Goal: Information Seeking & Learning: Understand process/instructions

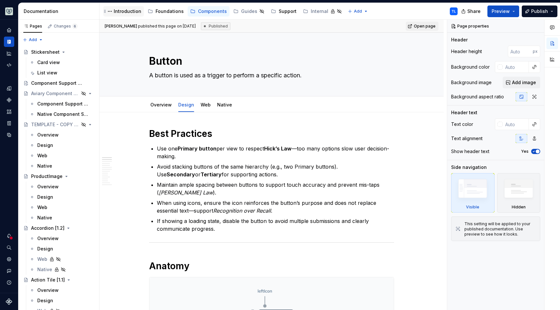
click at [125, 12] on div "Introduction" at bounding box center [128, 11] width 28 height 6
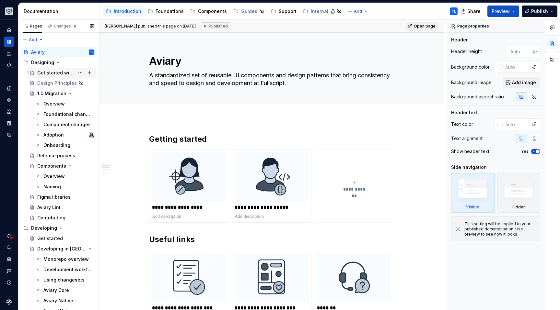
click at [57, 75] on div "Get started with Aviary 1.0" at bounding box center [55, 73] width 37 height 6
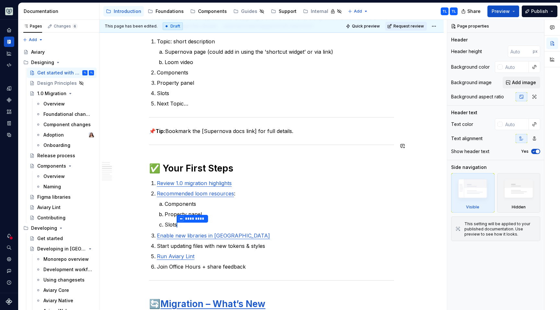
scroll to position [356, 0]
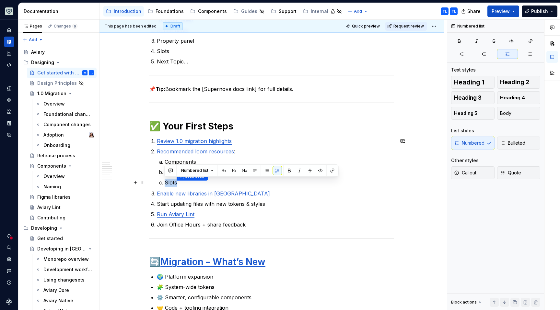
drag, startPoint x: 177, startPoint y: 182, endPoint x: 169, endPoint y: 184, distance: 7.9
click at [165, 183] on li "Slots ** *********" at bounding box center [279, 183] width 229 height 8
click at [193, 151] on link "Recommended loom resources" at bounding box center [195, 151] width 77 height 6
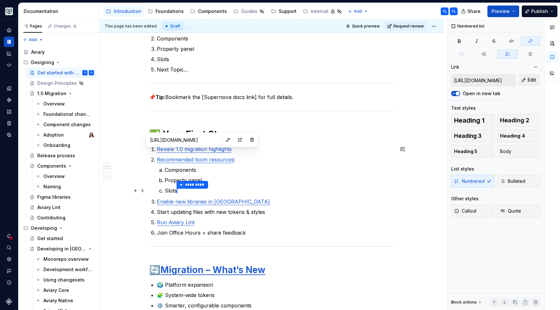
scroll to position [301, 0]
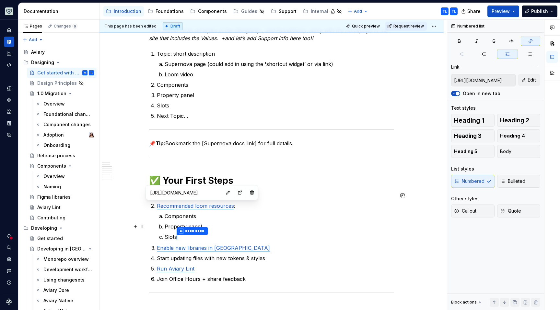
click at [207, 221] on ol "Components Property panel Slots ** *********" at bounding box center [279, 227] width 229 height 29
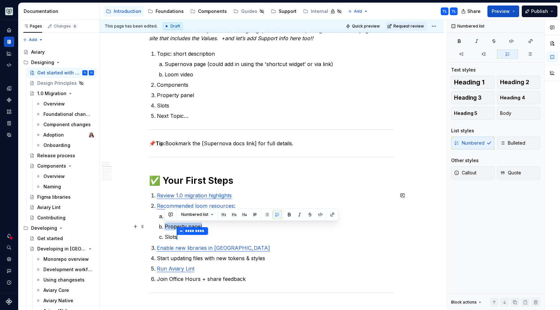
drag, startPoint x: 204, startPoint y: 225, endPoint x: 161, endPoint y: 225, distance: 42.8
click at [165, 226] on li "Property panel" at bounding box center [279, 227] width 229 height 8
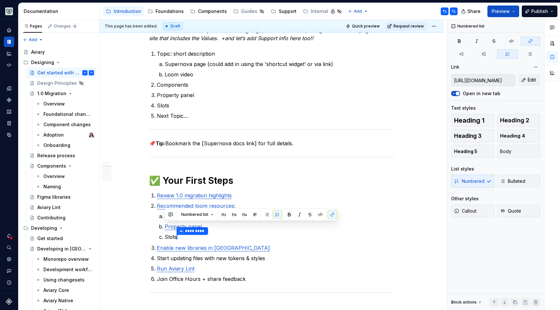
type textarea "*"
click at [188, 237] on p "Slots ** *********" at bounding box center [279, 237] width 229 height 8
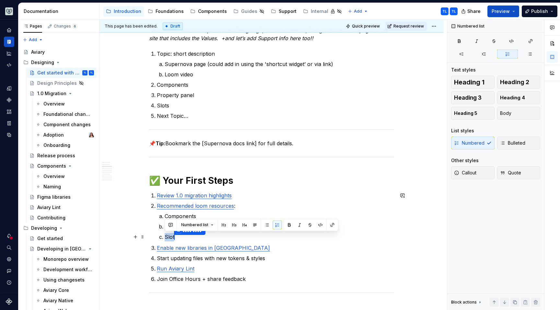
drag, startPoint x: 185, startPoint y: 239, endPoint x: 165, endPoint y: 237, distance: 19.9
click at [165, 237] on p "Slot ** *********" at bounding box center [279, 237] width 229 height 8
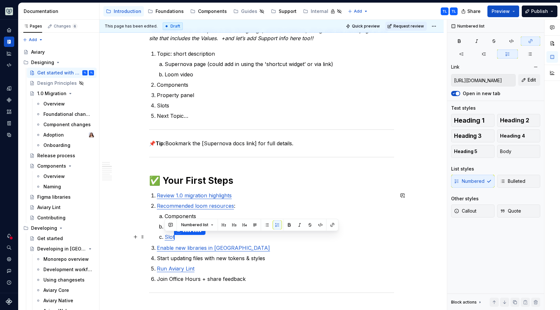
click at [318, 250] on p "Enable new libraries in Figma" at bounding box center [275, 248] width 237 height 8
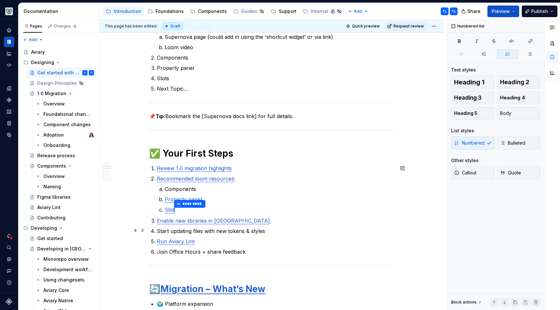
scroll to position [345, 0]
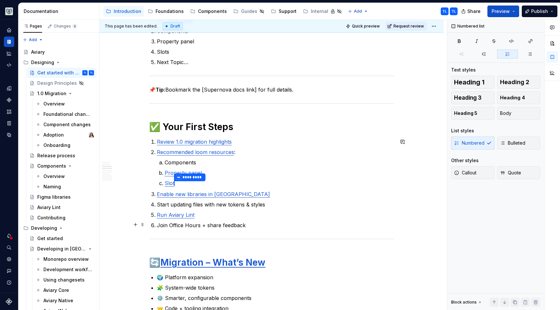
click at [232, 223] on p "Join Office Hours + share feedback" at bounding box center [275, 226] width 237 height 8
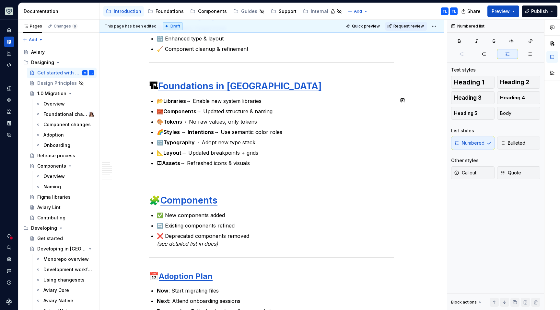
scroll to position [647, 0]
click at [265, 132] on p "🌈 Styles → Intentions → Use semantic color roles" at bounding box center [275, 132] width 237 height 8
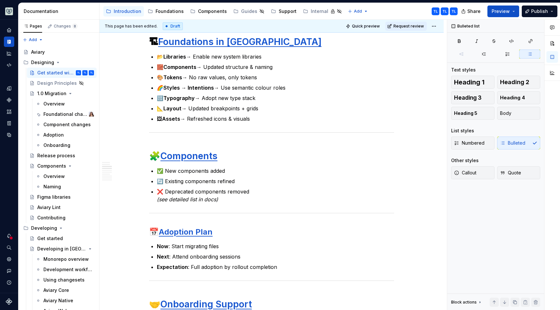
scroll to position [105, 0]
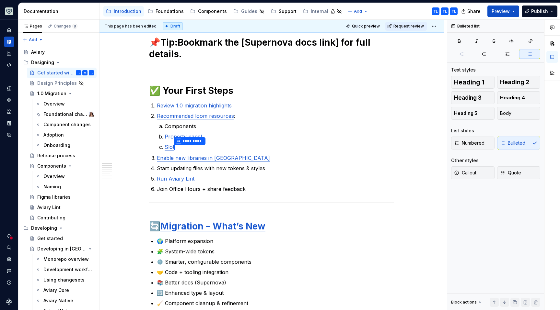
type textarea "*"
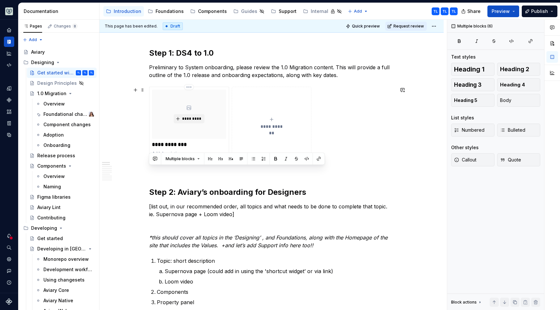
scroll to position [94, 0]
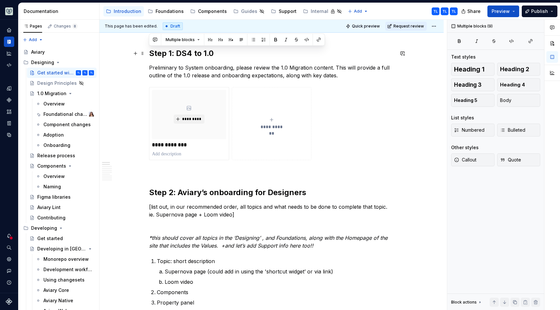
drag, startPoint x: 192, startPoint y: 177, endPoint x: 148, endPoint y: 58, distance: 127.3
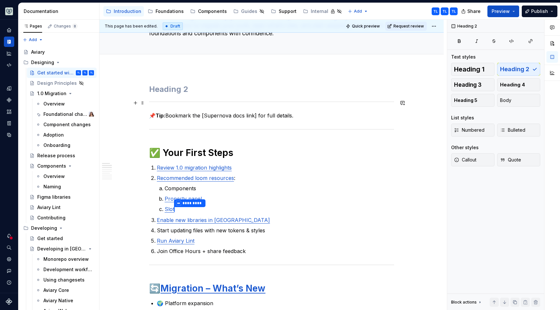
scroll to position [53, 0]
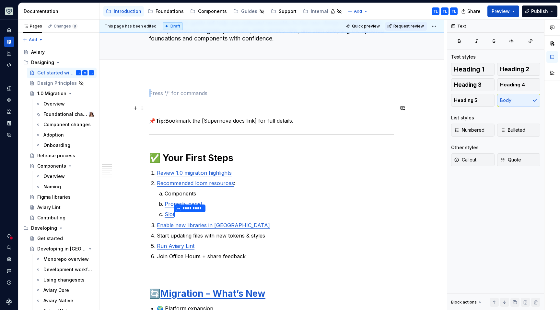
click at [188, 105] on div at bounding box center [271, 107] width 245 height 4
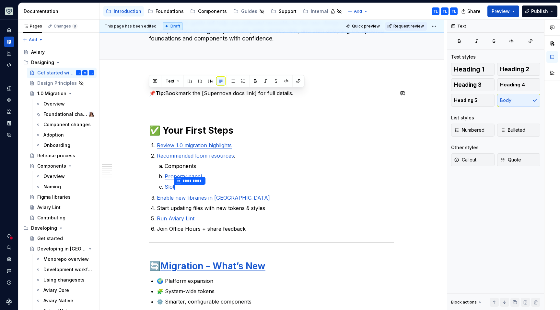
drag, startPoint x: 287, startPoint y: 92, endPoint x: 154, endPoint y: 89, distance: 133.6
click at [154, 89] on p "📌 Tip: Bookmark the [Supernova docs link] for full details." at bounding box center [271, 93] width 245 height 8
click at [149, 89] on p "📌 Tip: Bookmark the [Supernova docs link] for full details." at bounding box center [271, 93] width 245 height 8
click at [152, 93] on p "📌 Tip: Bookmark the [Supernova docs link] for full details." at bounding box center [271, 93] width 245 height 8
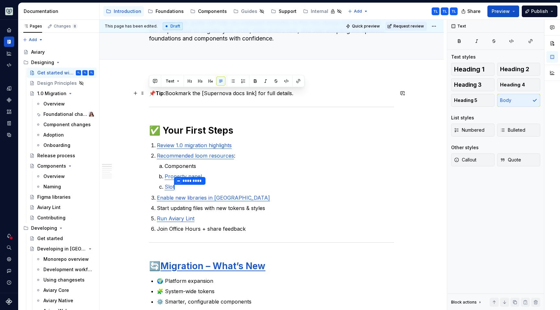
click at [152, 93] on p "📌 Tip: Bookmark the [Supernova docs link] for full details." at bounding box center [271, 93] width 245 height 8
click at [470, 67] on span "Heading 1" at bounding box center [469, 69] width 30 height 6
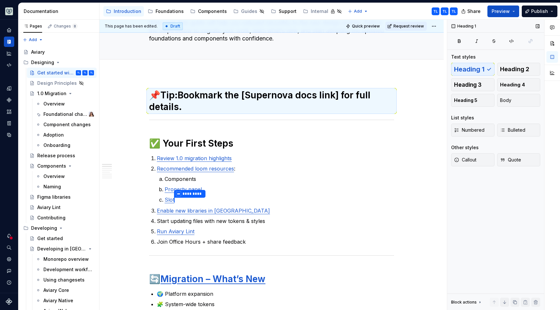
click at [471, 68] on div "Heading 1 Heading 2 Heading 3 Heading 4 Heading 5 Body" at bounding box center [495, 85] width 89 height 44
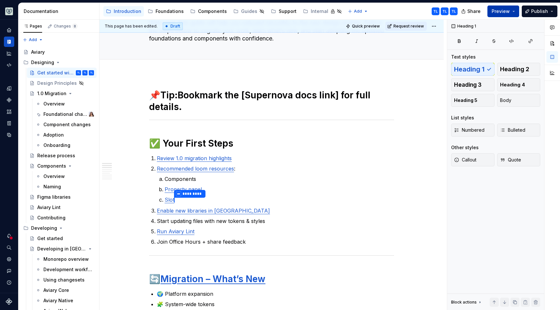
click at [501, 16] on button "Preview" at bounding box center [503, 12] width 32 height 12
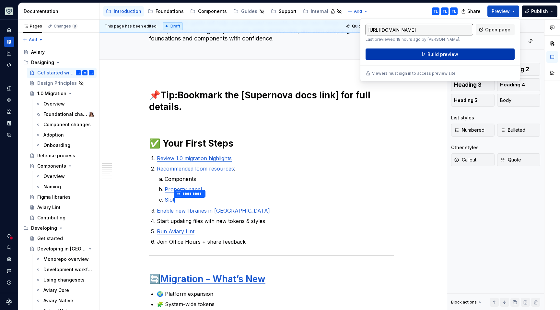
click at [442, 51] on span "Build preview" at bounding box center [442, 54] width 31 height 6
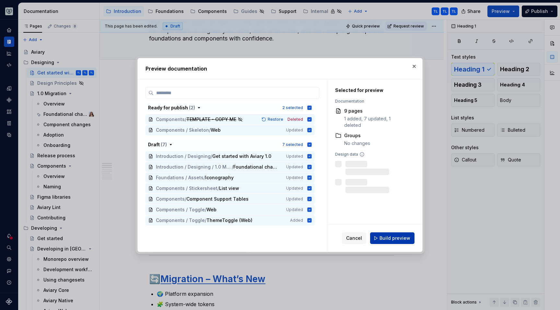
click at [388, 239] on span "Build preview" at bounding box center [394, 238] width 31 height 6
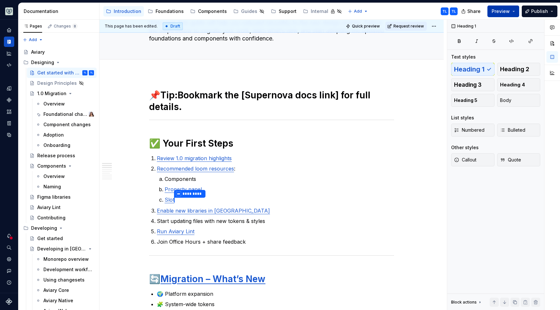
click at [502, 11] on span "Preview" at bounding box center [501, 11] width 18 height 6
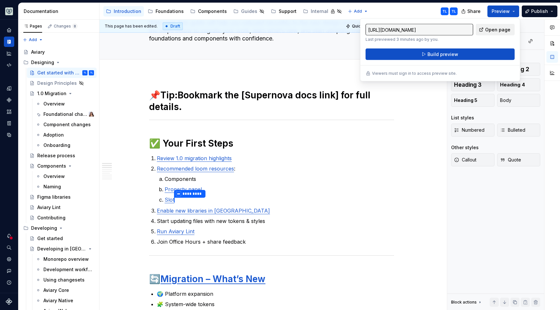
click at [501, 32] on span "Open page" at bounding box center [497, 30] width 25 height 6
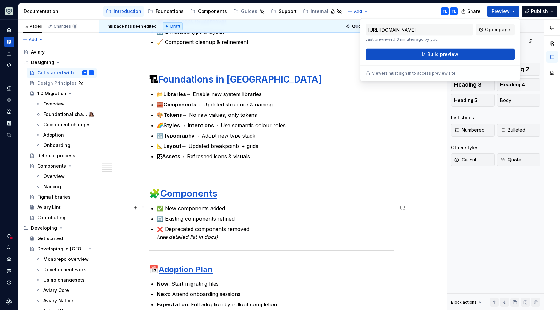
scroll to position [368, 0]
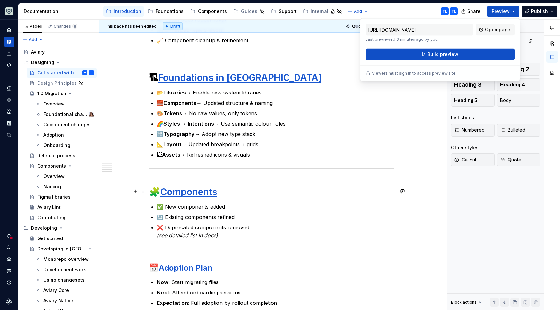
click at [191, 192] on strong "Components" at bounding box center [188, 192] width 57 height 11
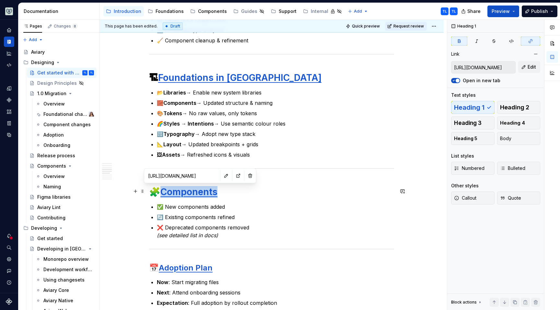
click at [191, 192] on strong "Components" at bounding box center [188, 192] width 57 height 11
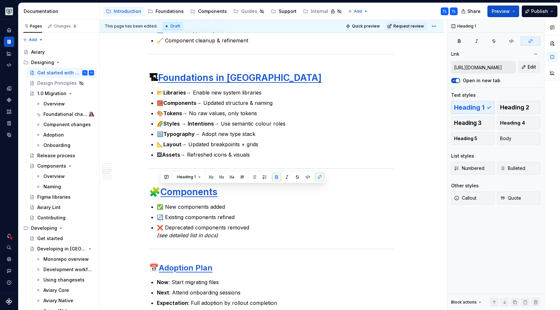
type textarea "*"
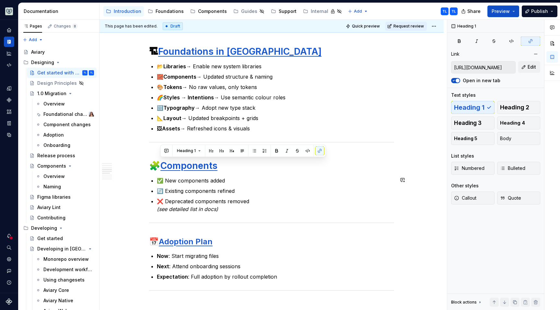
scroll to position [427, 0]
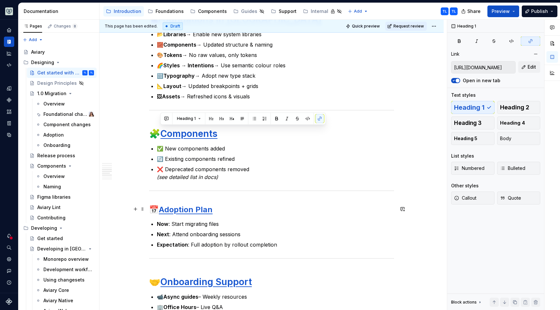
type input "https://app.supernova.io/109683-fullscript/114995-aviary/117328-shared-draft/11…"
click at [182, 212] on link "Adoption Plan" at bounding box center [186, 209] width 54 height 9
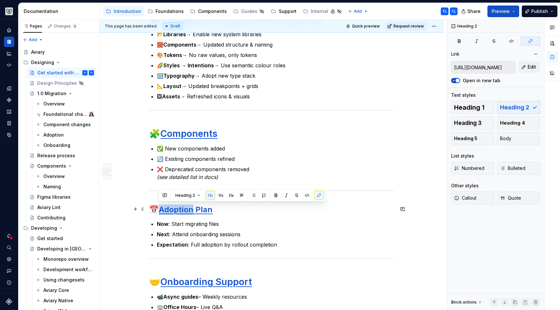
click at [182, 212] on link "Adoption Plan" at bounding box center [186, 209] width 54 height 9
click at [482, 104] on span "Heading 1" at bounding box center [469, 107] width 30 height 6
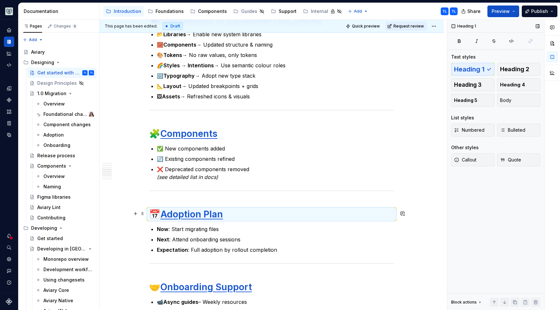
click at [217, 215] on link "Adoption Plan" at bounding box center [191, 214] width 63 height 11
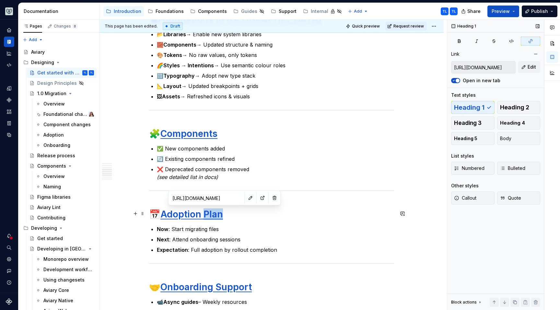
click at [217, 215] on link "Adoption Plan" at bounding box center [191, 214] width 63 height 11
type textarea "*"
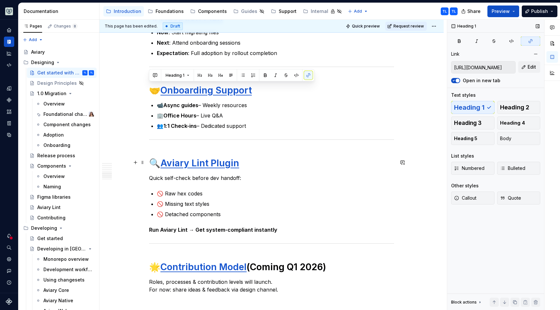
scroll to position [681, 0]
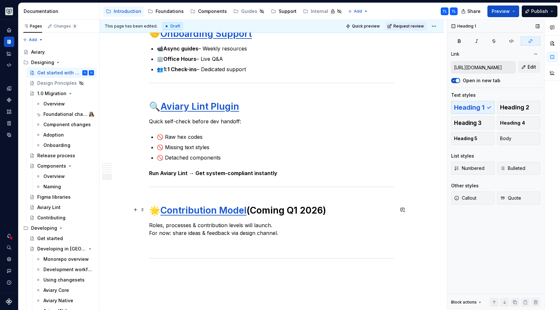
type input "https://app.supernova.io/109683-fullscript/114995-aviary/117328-shared-draft/11…"
click at [197, 207] on strong "Contribution Model" at bounding box center [203, 210] width 86 height 11
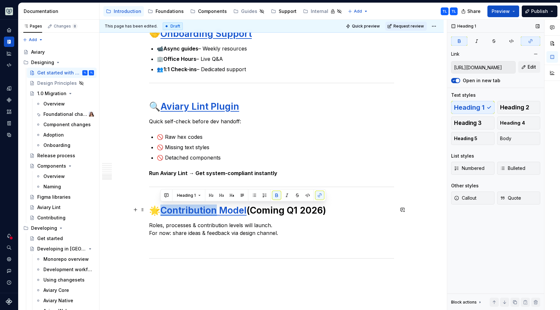
click at [197, 207] on strong "Contribution Model" at bounding box center [203, 210] width 86 height 11
click at [267, 196] on button "button" at bounding box center [265, 195] width 9 height 9
type textarea "*"
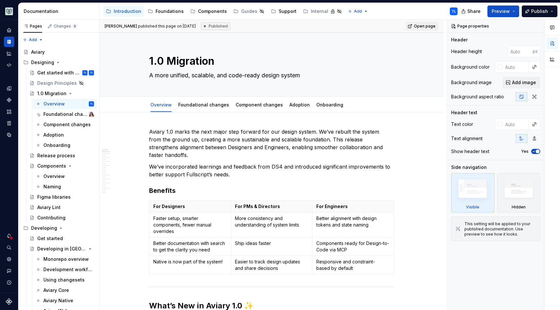
type textarea "*"
